Goal: Information Seeking & Learning: Learn about a topic

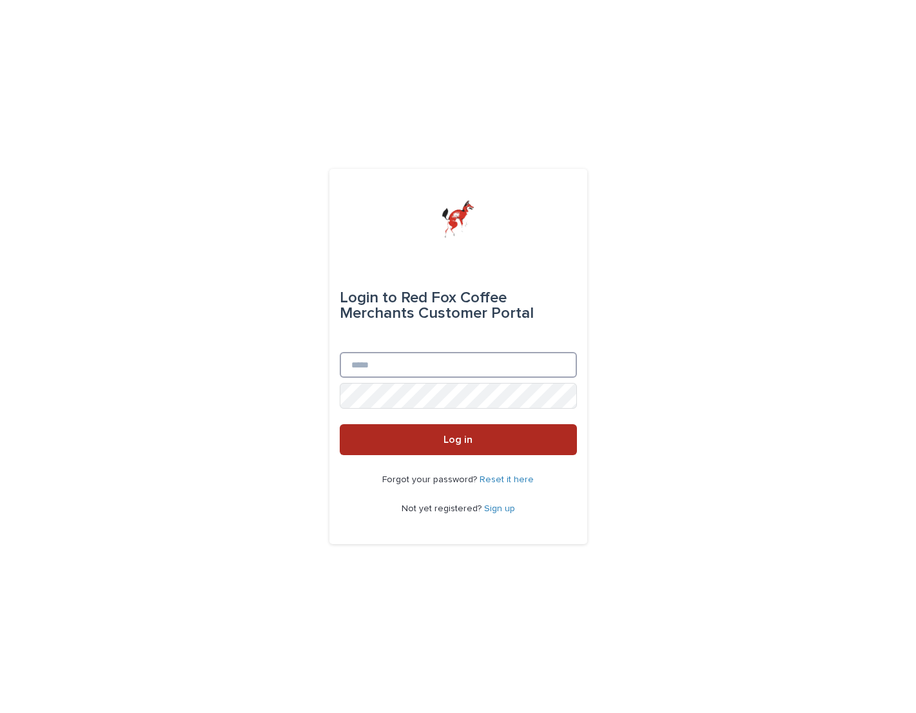
type input "**********"
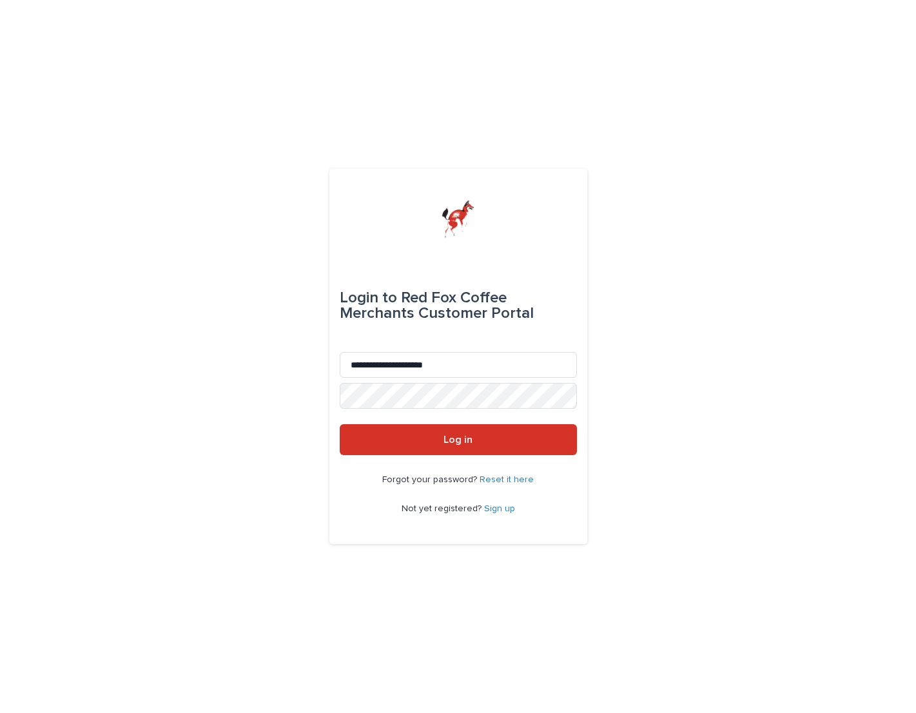
drag, startPoint x: 439, startPoint y: 434, endPoint x: 569, endPoint y: 316, distance: 175.8
click at [440, 434] on button "Log in" at bounding box center [458, 439] width 237 height 31
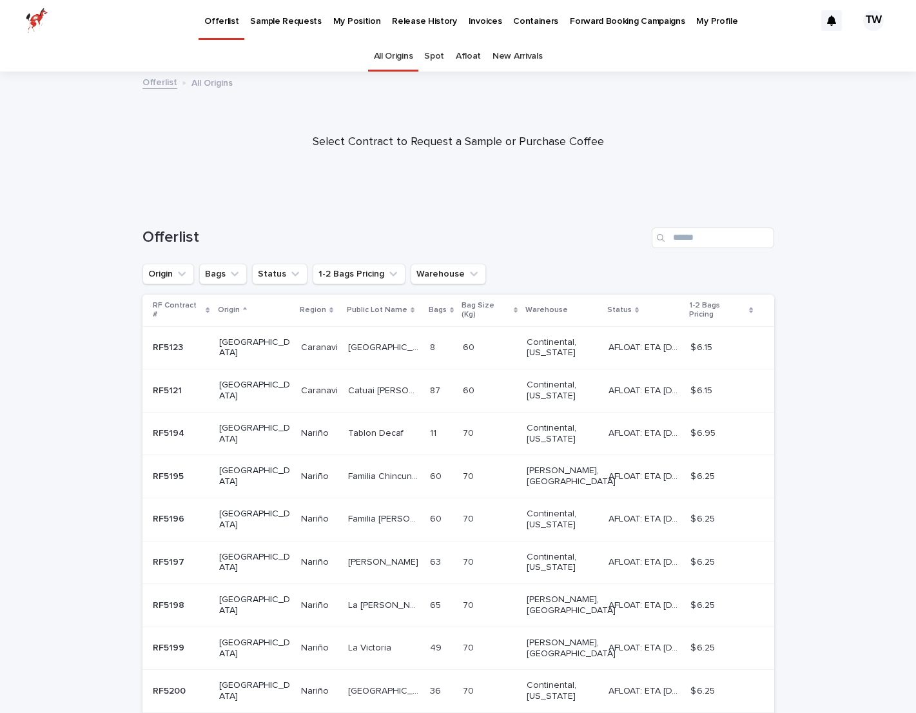
click at [466, 52] on link "Afloat" at bounding box center [468, 56] width 25 height 30
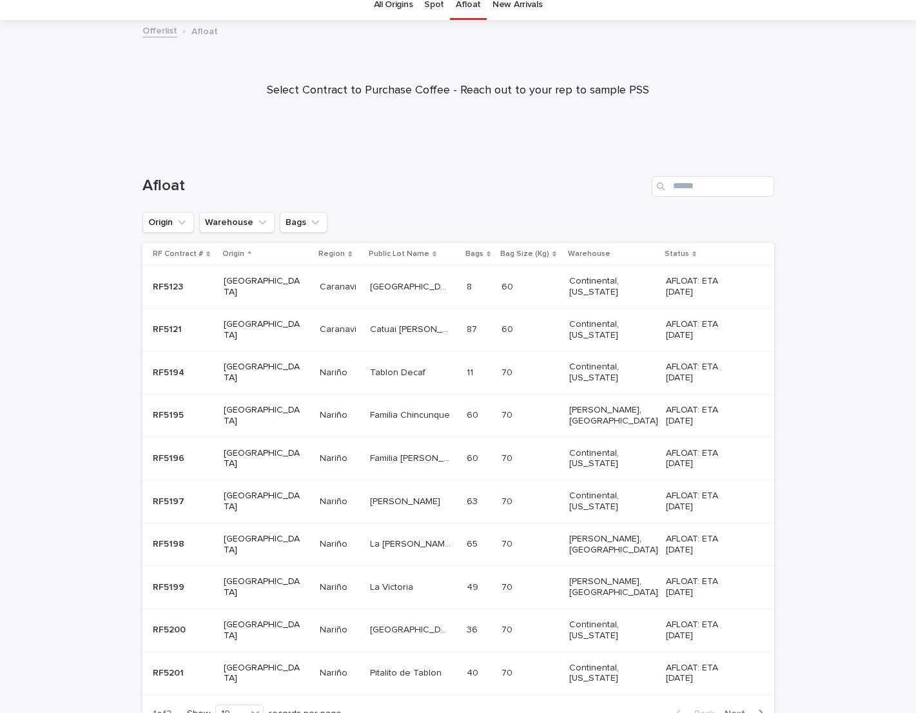
scroll to position [68, 0]
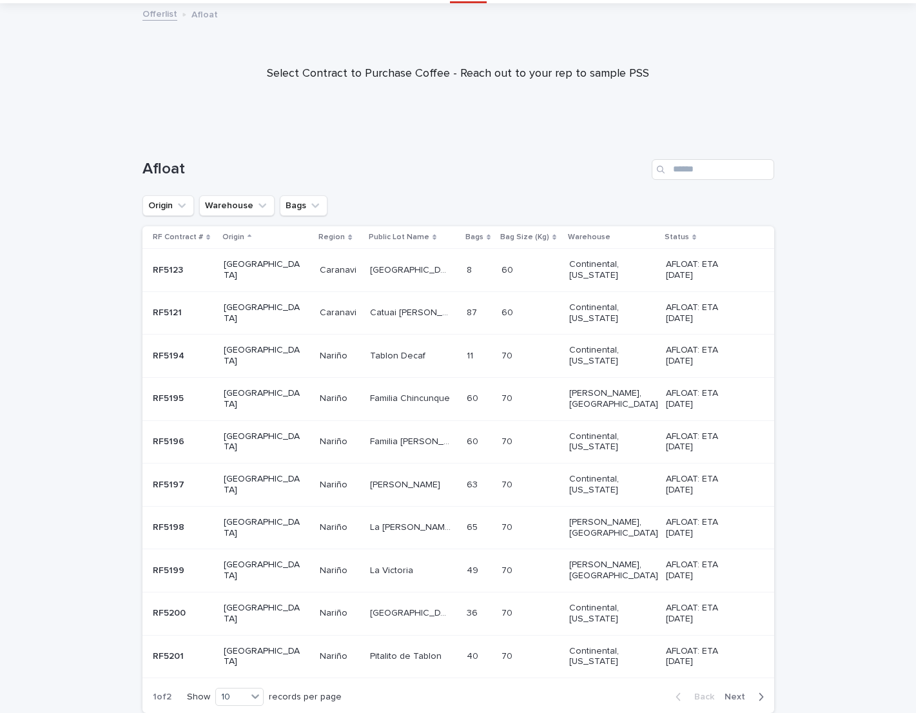
click at [573, 235] on p "Warehouse" at bounding box center [589, 237] width 43 height 14
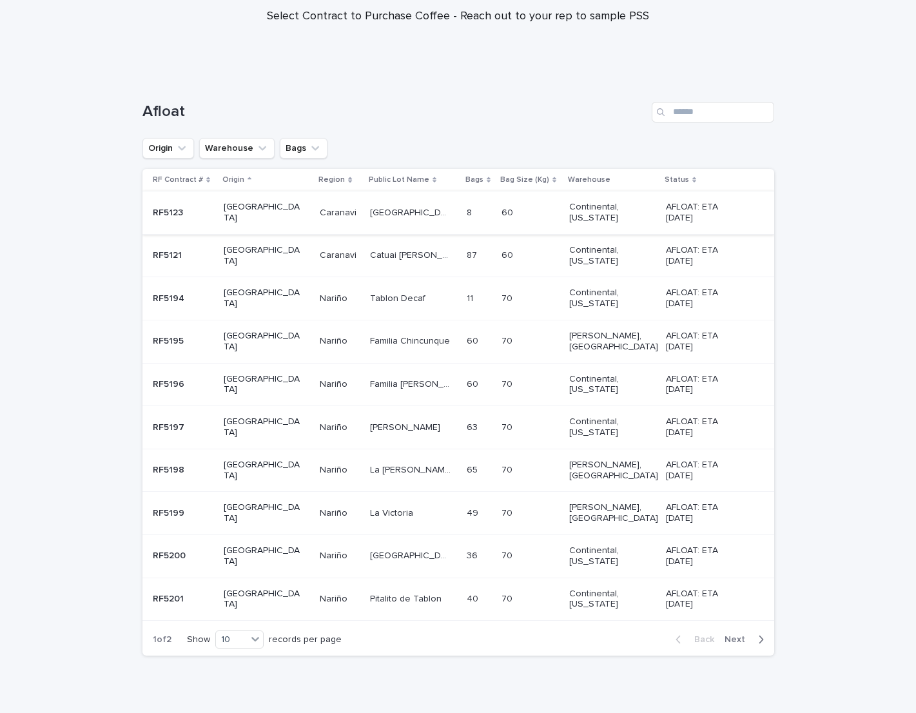
scroll to position [144, 0]
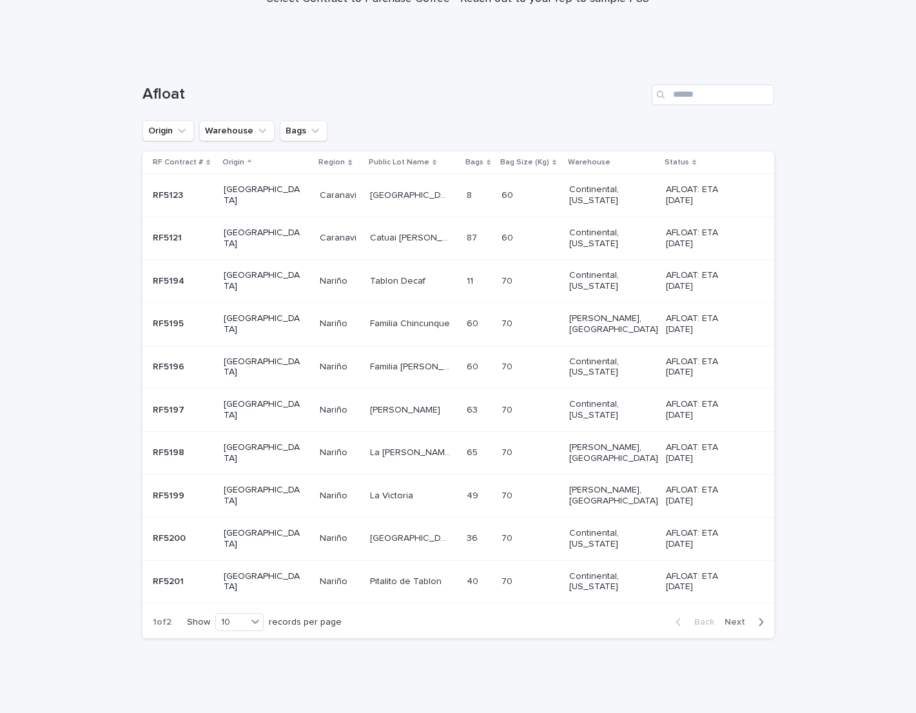
click at [745, 621] on span "Next" at bounding box center [739, 622] width 28 height 9
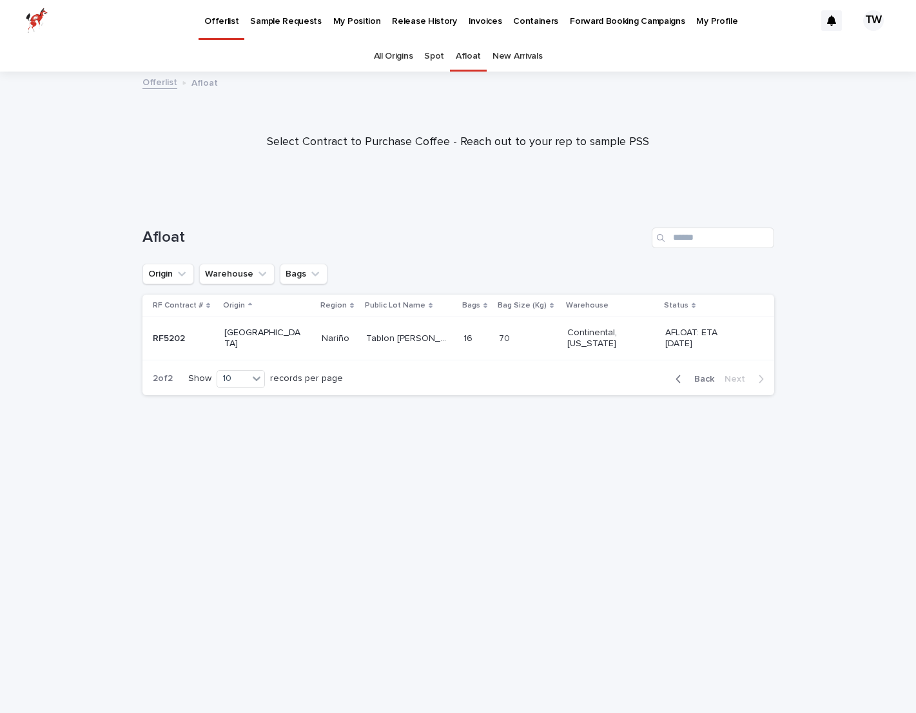
click at [698, 379] on span "Back" at bounding box center [701, 379] width 28 height 9
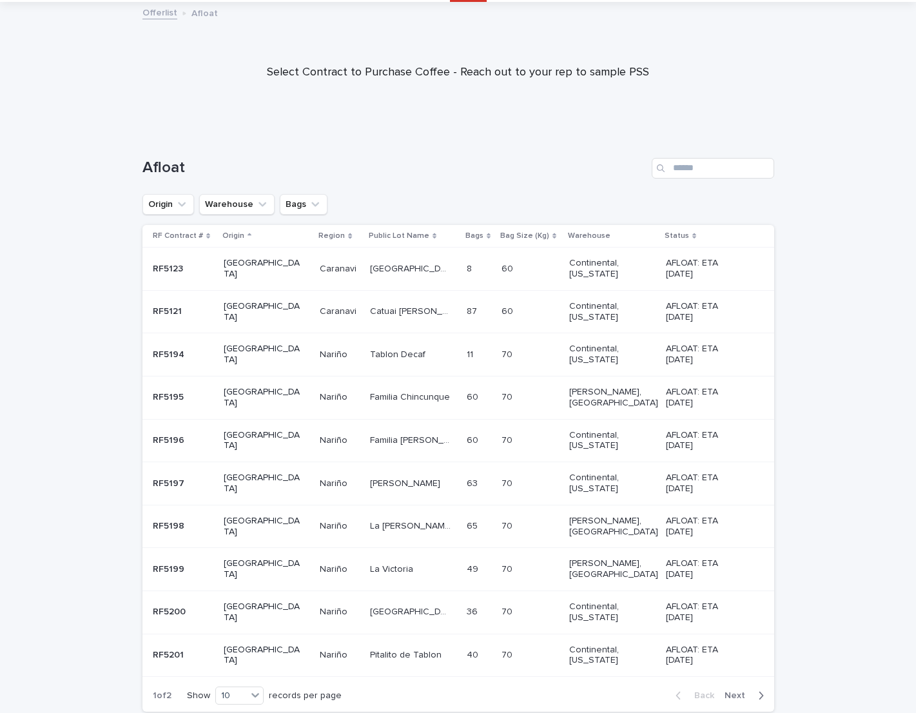
scroll to position [69, 0]
click at [179, 397] on p "RF5195" at bounding box center [170, 397] width 34 height 14
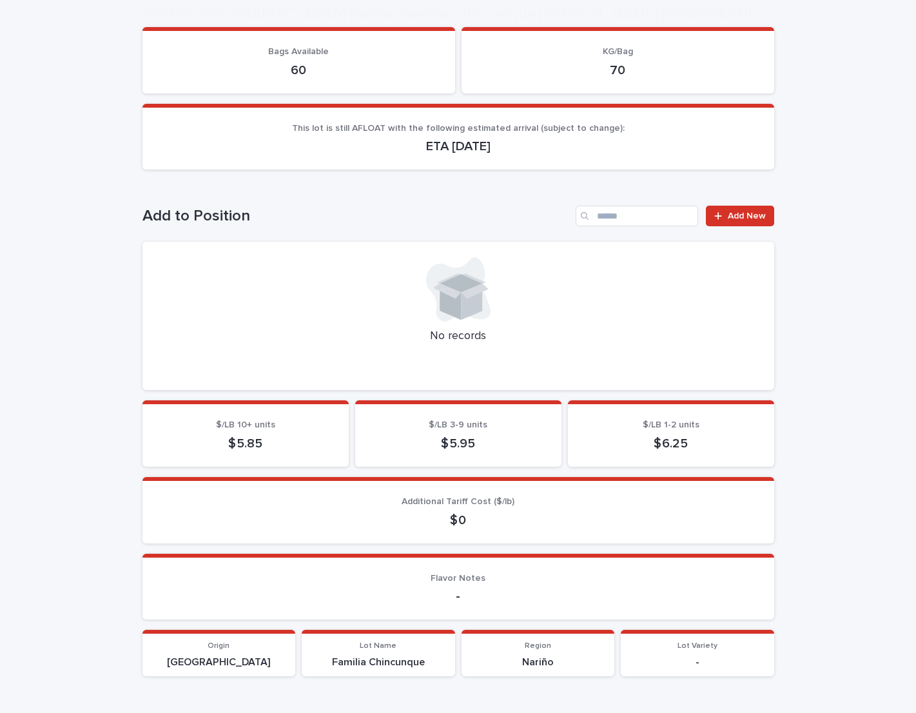
scroll to position [177, 0]
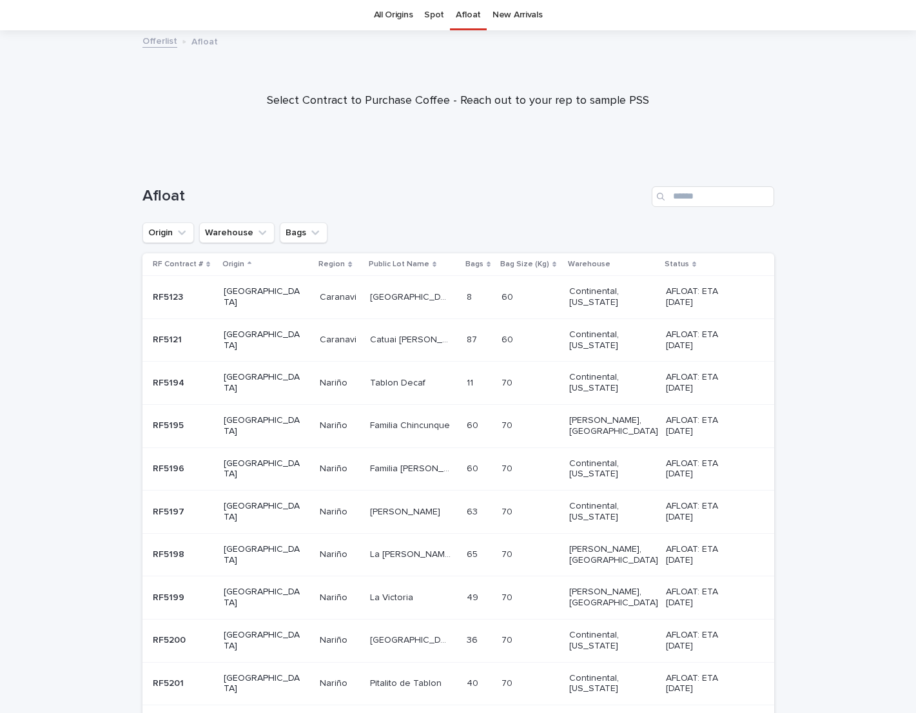
scroll to position [17, 0]
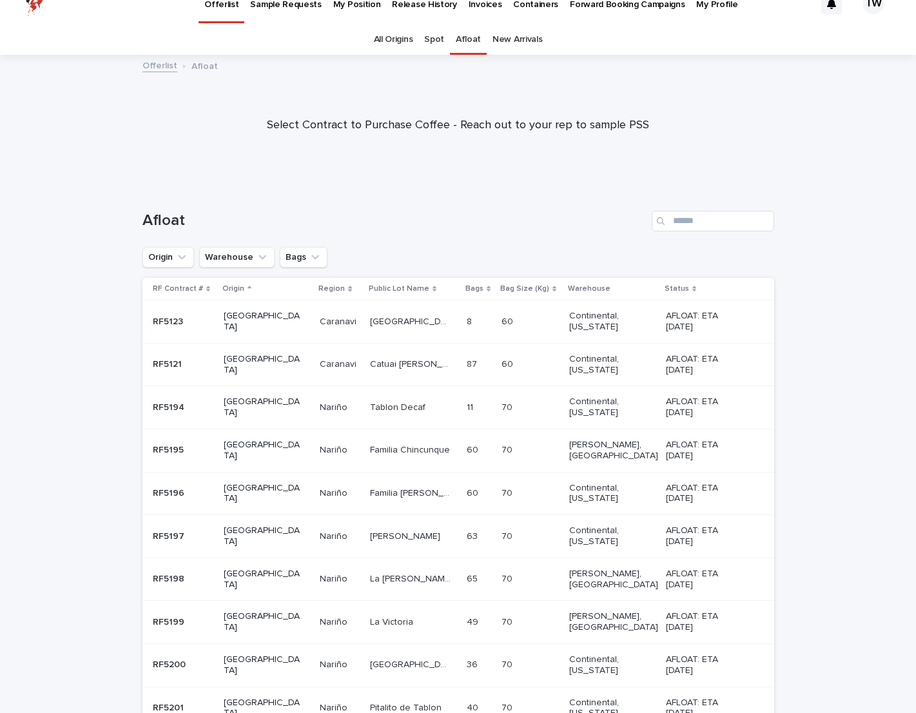
click at [437, 36] on link "Spot" at bounding box center [434, 40] width 20 height 30
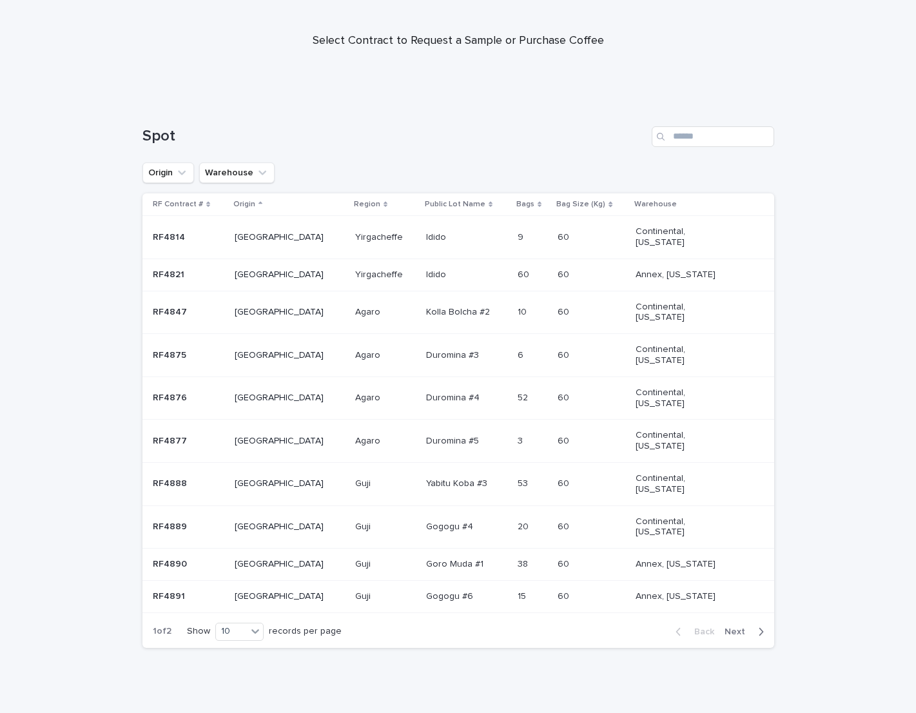
scroll to position [111, 0]
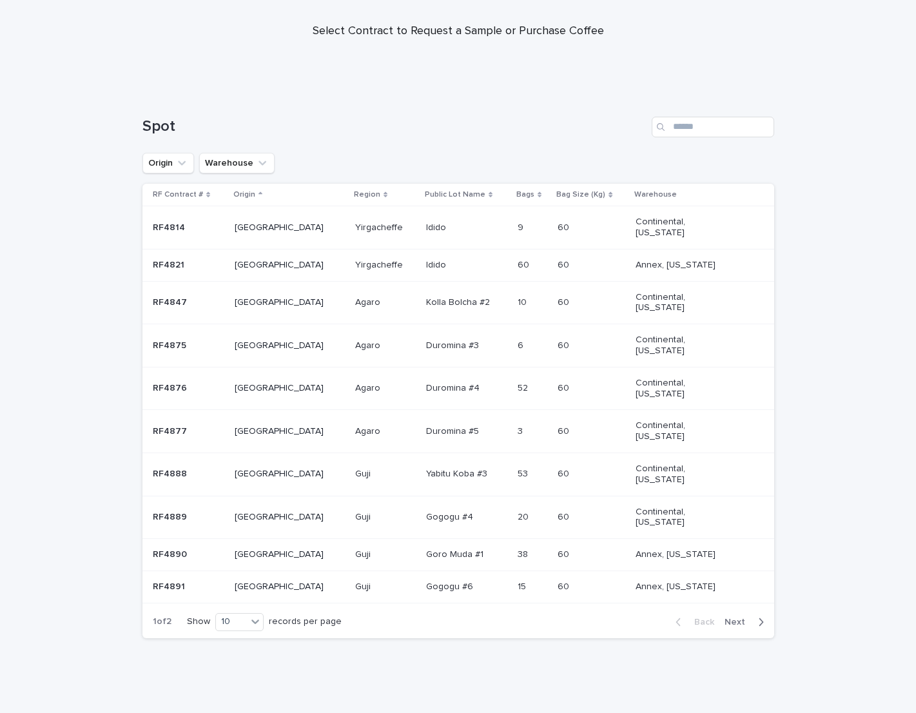
click at [738, 622] on span "Next" at bounding box center [739, 622] width 28 height 9
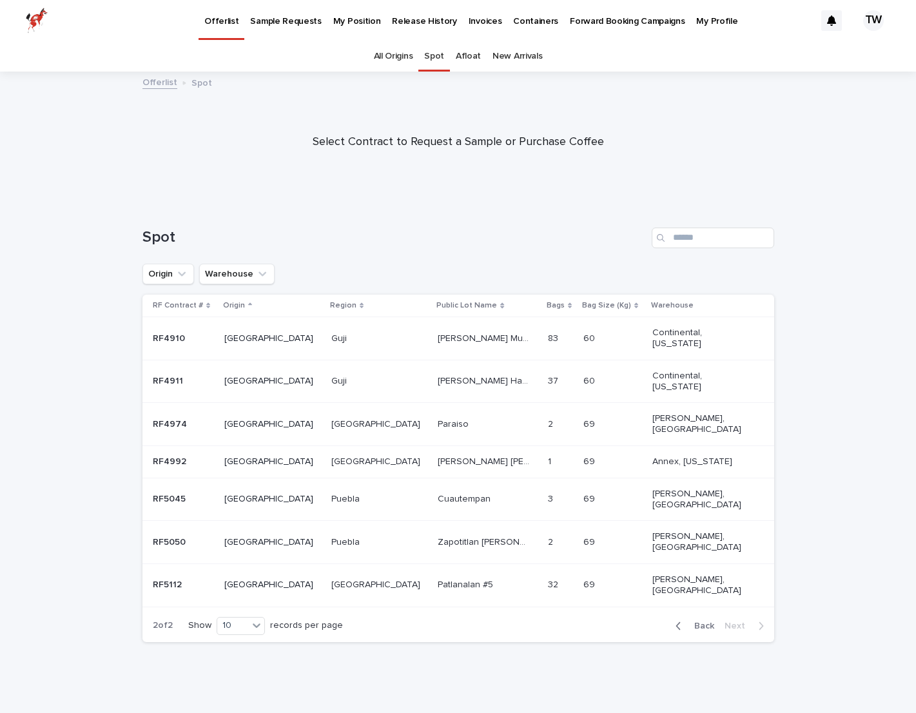
click at [331, 454] on p "[GEOGRAPHIC_DATA]" at bounding box center [377, 461] width 92 height 14
click at [693, 622] on span "Back" at bounding box center [701, 626] width 28 height 9
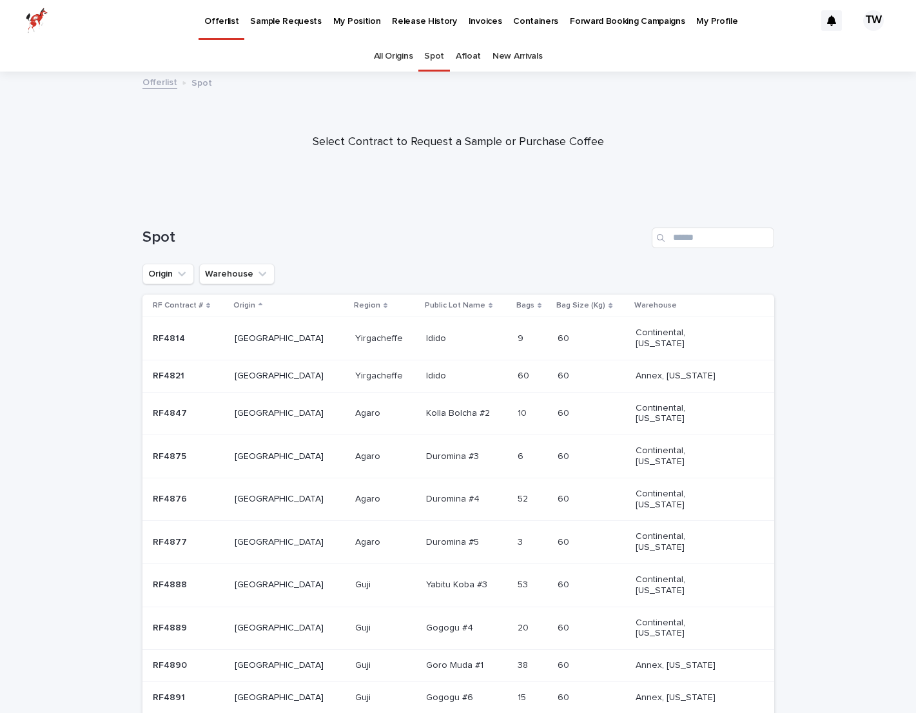
click at [527, 56] on link "New Arrivals" at bounding box center [518, 56] width 50 height 30
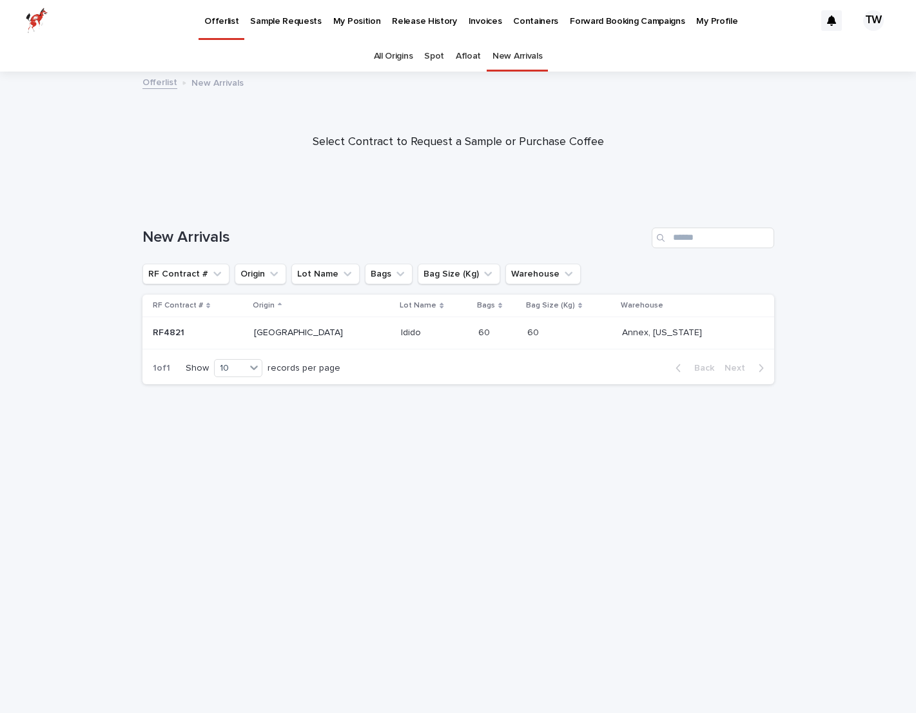
click at [405, 55] on link "All Origins" at bounding box center [393, 56] width 39 height 30
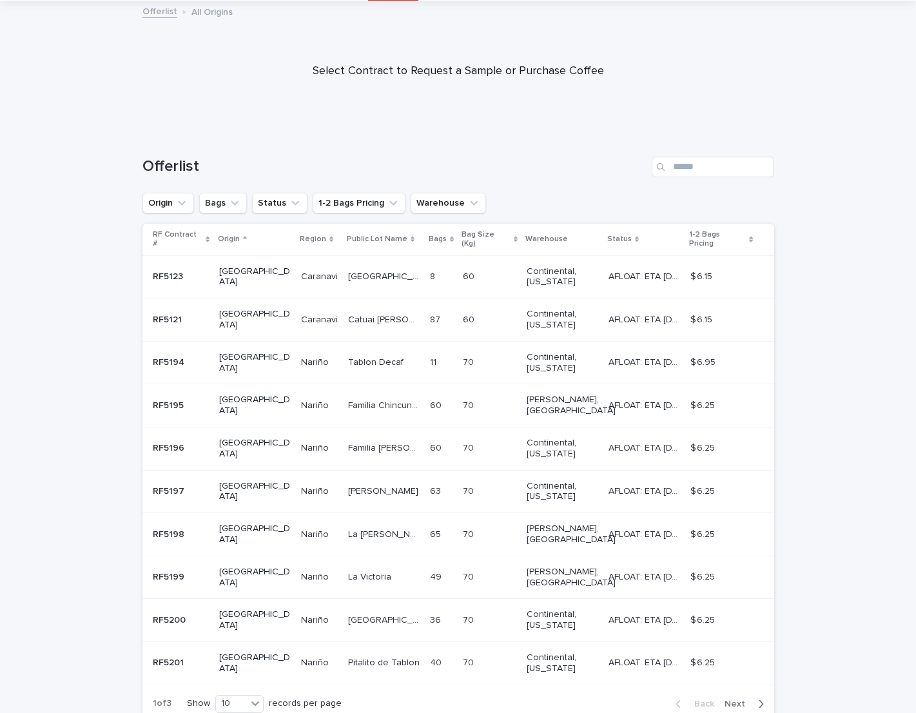
scroll to position [105, 0]
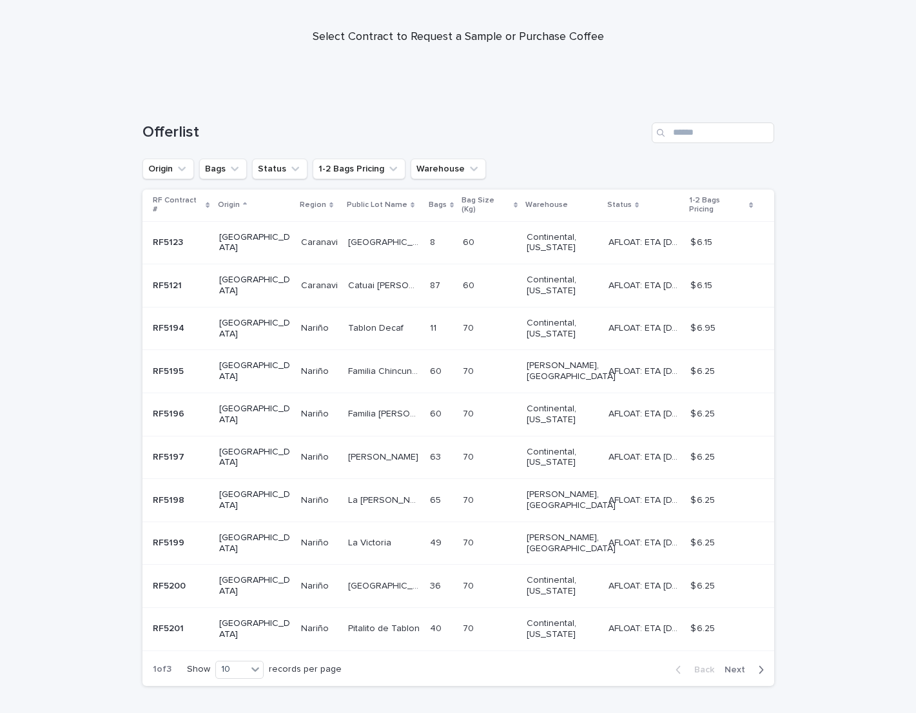
drag, startPoint x: 751, startPoint y: 624, endPoint x: 759, endPoint y: 618, distance: 9.3
click at [751, 666] on span "Next" at bounding box center [739, 670] width 28 height 9
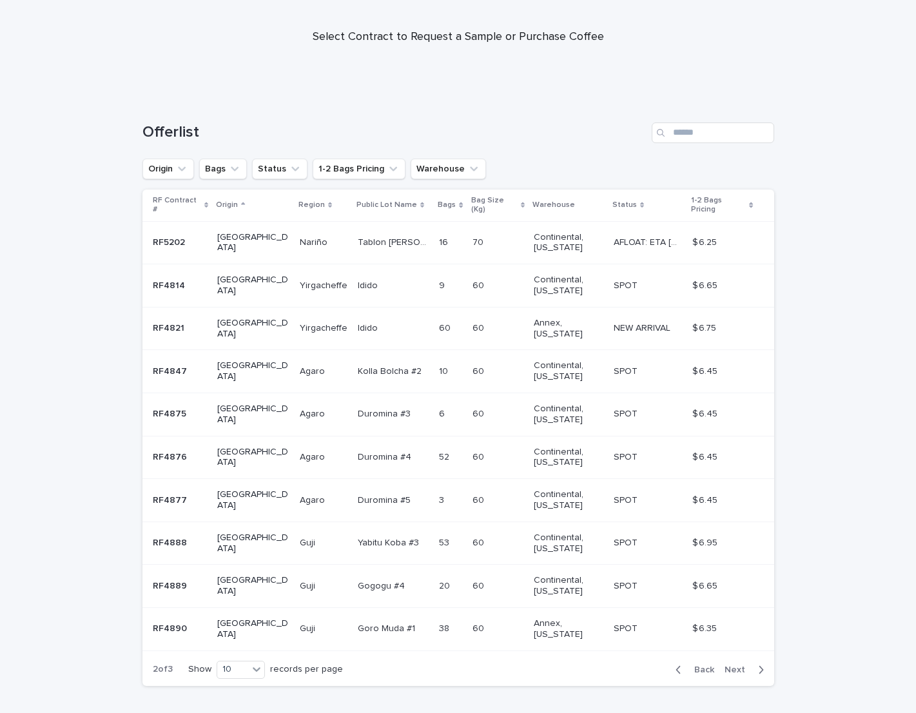
click at [755, 664] on div "button" at bounding box center [758, 670] width 11 height 12
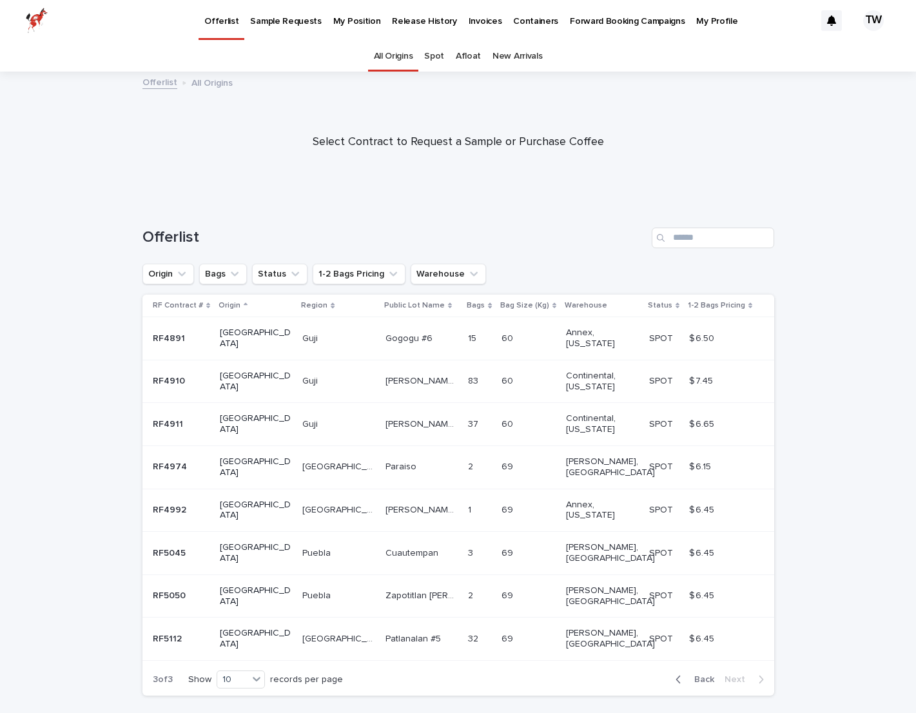
click at [174, 459] on p "RF4974" at bounding box center [171, 466] width 37 height 14
